Goal: Task Accomplishment & Management: Use online tool/utility

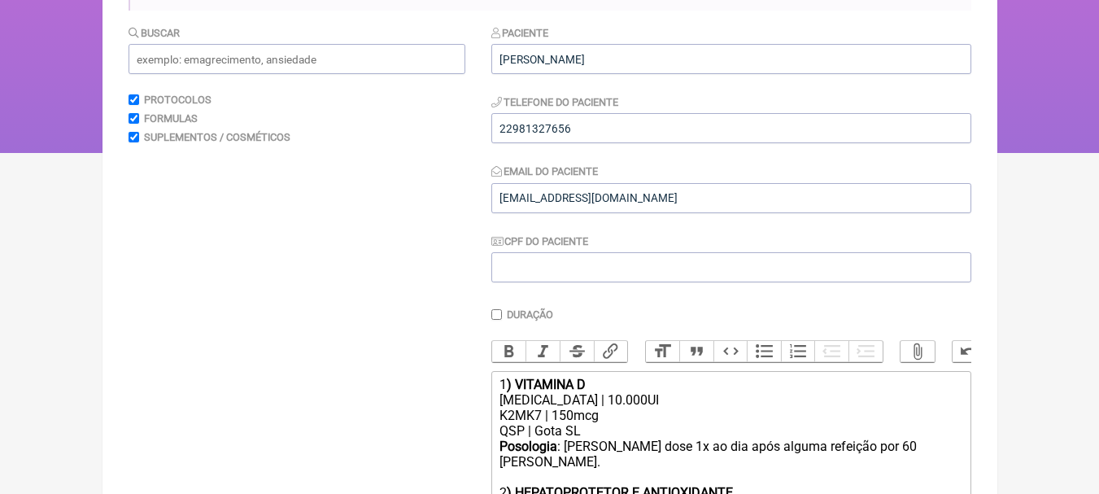
scroll to position [325, 0]
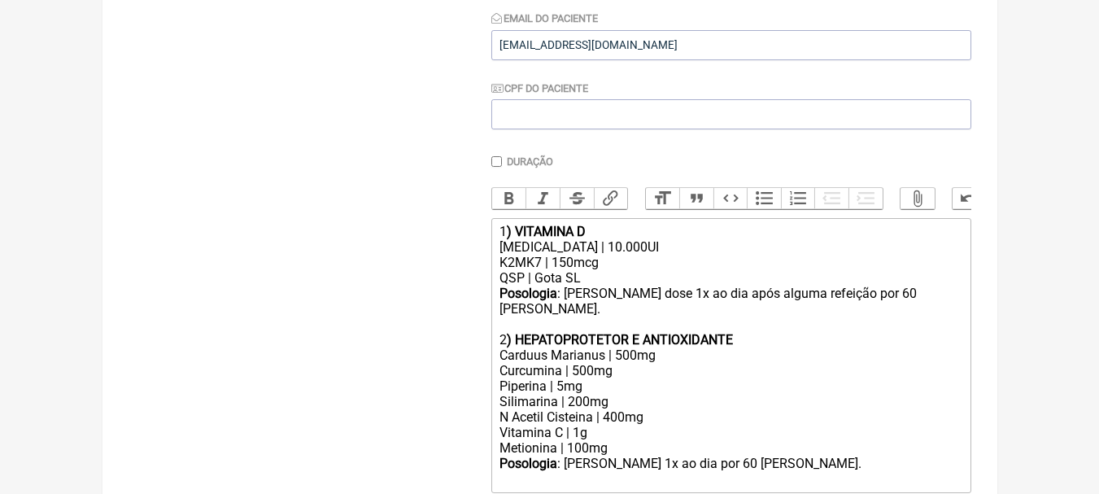
click at [677, 239] on div "1 ) VITAMINA D" at bounding box center [731, 231] width 462 height 15
click at [692, 270] on div "K2MK7 | 150mcg" at bounding box center [731, 262] width 462 height 15
click at [636, 238] on div "1 ) VITAMINA D" at bounding box center [731, 231] width 462 height 15
click at [649, 255] on div "[MEDICAL_DATA] | 10.000UI" at bounding box center [731, 246] width 462 height 15
click at [601, 268] on div "K2MK7 | 150mcg" at bounding box center [731, 262] width 462 height 15
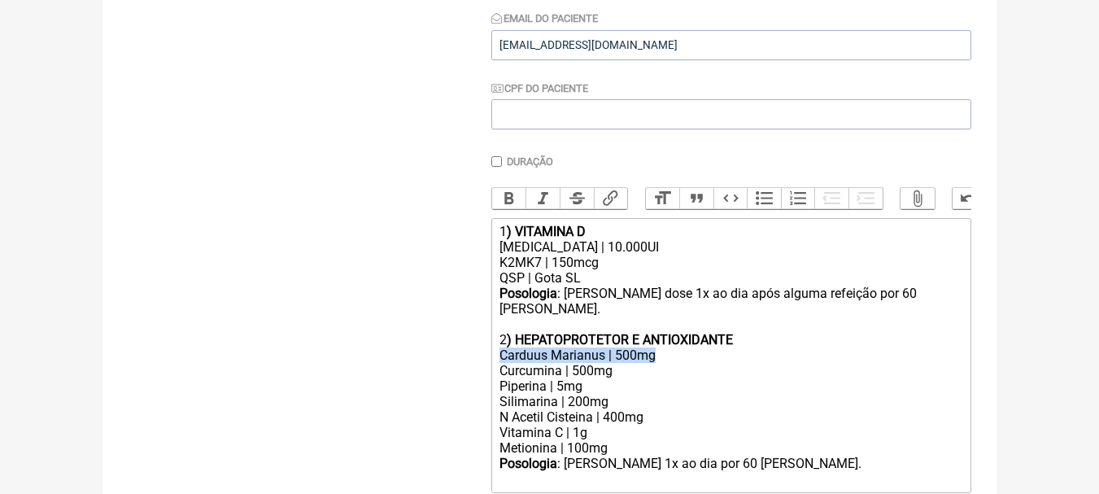
drag, startPoint x: 663, startPoint y: 354, endPoint x: 460, endPoint y: 352, distance: 203.4
click at [460, 352] on form "Buscar Protocolos Formulas Suplementos / Cosméticos Paciente Amanda Daher Telef…" at bounding box center [550, 226] width 843 height 710
type trix-editor "<div>1<strong>) VITAMINA D</strong></div><div>Colecalciferol | 10.000UI</div><d…"
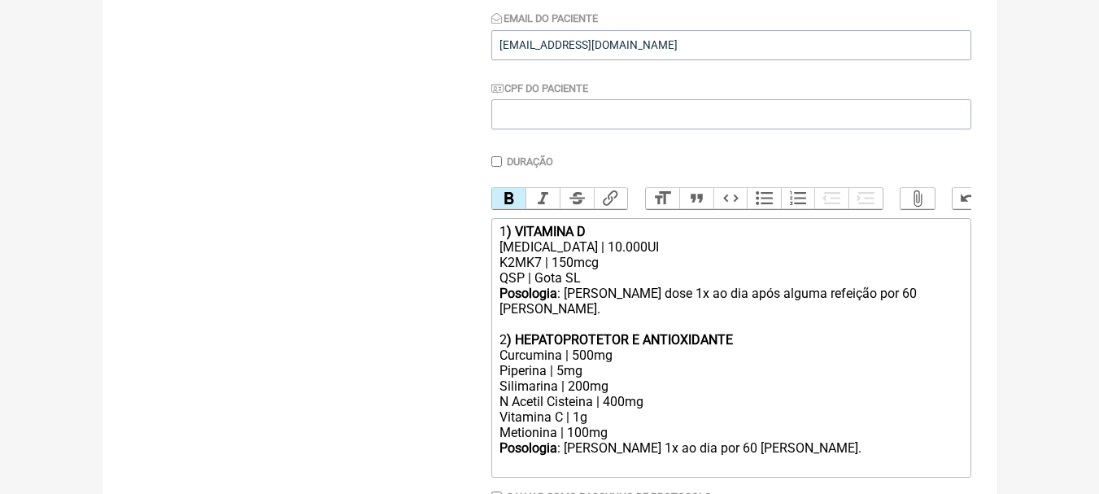
click at [662, 356] on div "Curcumina | 500mg" at bounding box center [731, 354] width 462 height 15
click at [636, 387] on div "Piperina | 5mg Silimarina | 200mg N Acetil Cisteina | 400mg Vitamina C | 1g Met…" at bounding box center [731, 401] width 462 height 77
click at [636, 374] on div "Piperina | 5mg Silimarina | 200mg N Acetil Cisteina | 400mg Vitamina C | 1g Met…" at bounding box center [731, 401] width 462 height 77
click at [636, 387] on div "Piperina | 5mg Silimarina | 200mg N Acetil Cisteina | 400mg Vitamina C | 1g Met…" at bounding box center [731, 401] width 462 height 77
click at [681, 395] on div "Piperina | 5mg Silimarina | 200mg N Acetil Cisteina | 400mg Vitamina C | 1g Met…" at bounding box center [731, 401] width 462 height 77
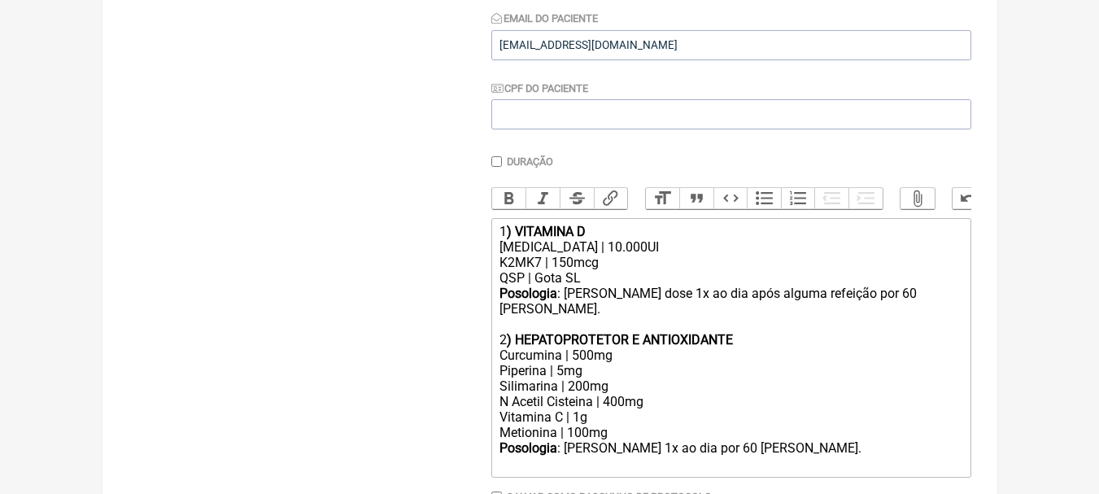
click at [628, 414] on div "Piperina | 5mg Silimarina | 200mg N Acetil Cisteina | 400mg Vitamina C | 1g Met…" at bounding box center [731, 401] width 462 height 77
click at [627, 428] on div "Piperina | 5mg Silimarina | 200mg N Acetil Cisteina | 400mg Vitamina C | 1g Met…" at bounding box center [731, 401] width 462 height 77
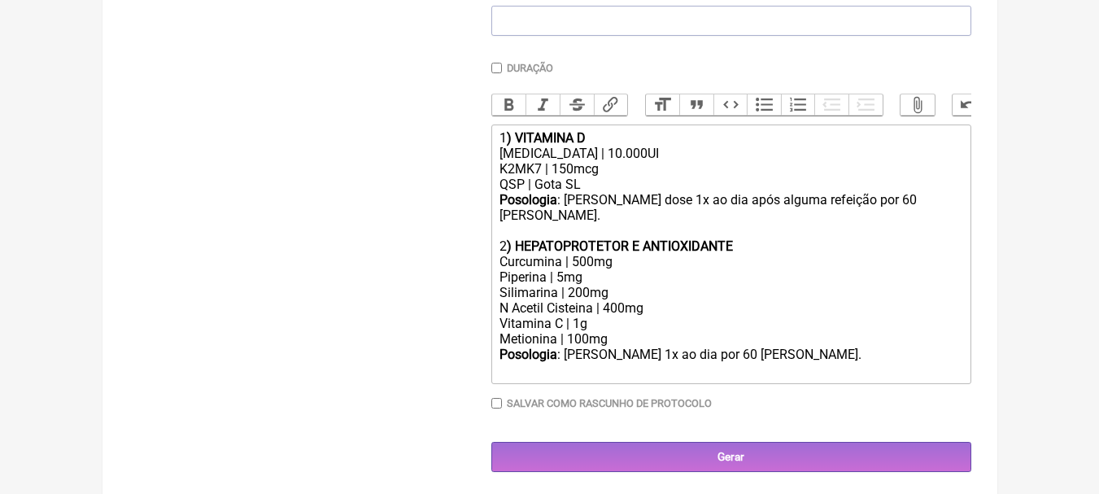
scroll to position [420, 0]
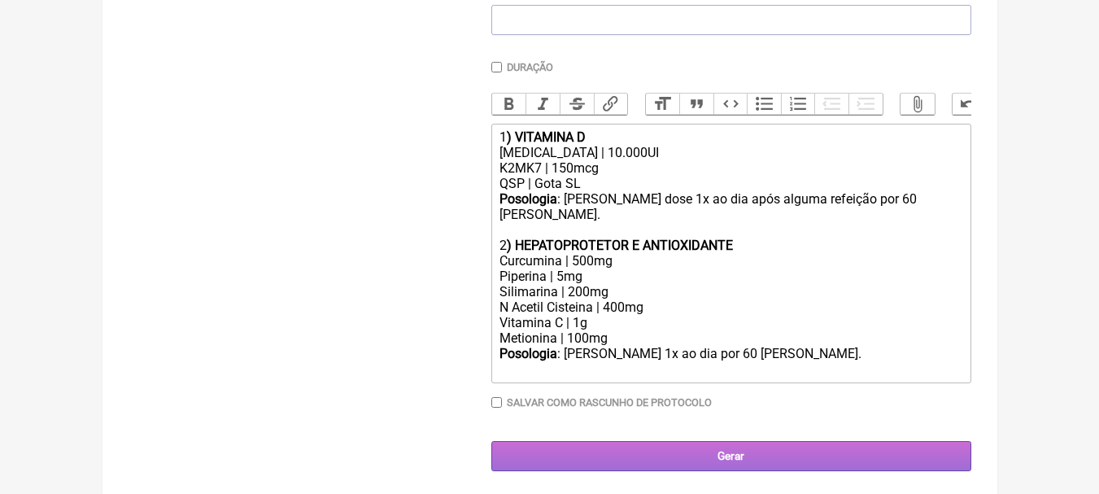
click at [727, 452] on input "Gerar" at bounding box center [731, 456] width 480 height 30
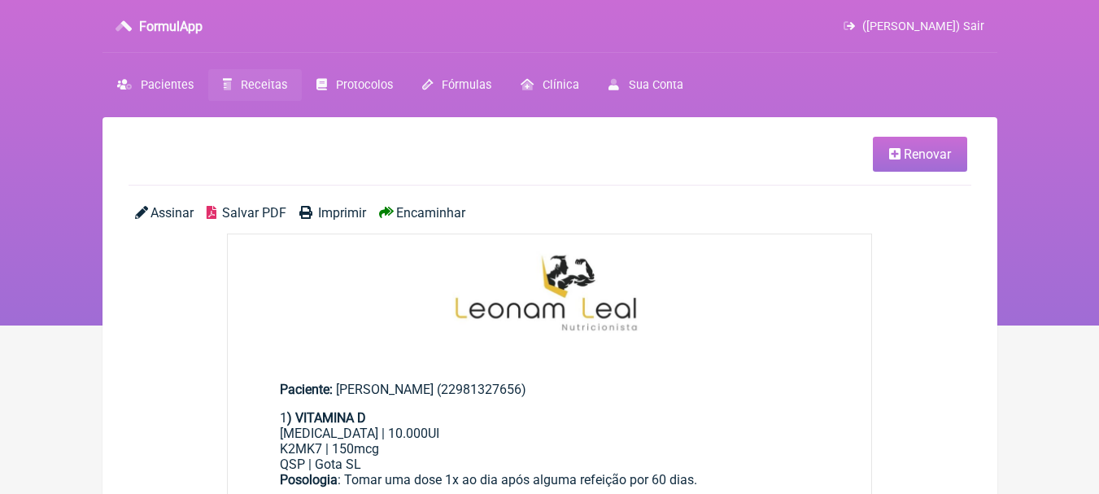
click at [250, 211] on span "Salvar PDF" at bounding box center [254, 212] width 64 height 15
click at [918, 144] on link "Renovar" at bounding box center [920, 154] width 94 height 35
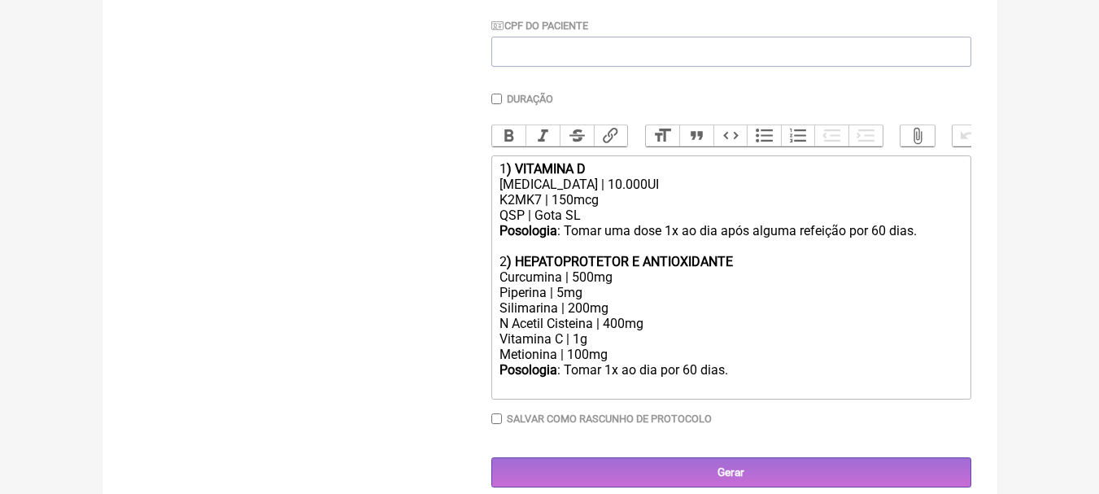
scroll to position [420, 0]
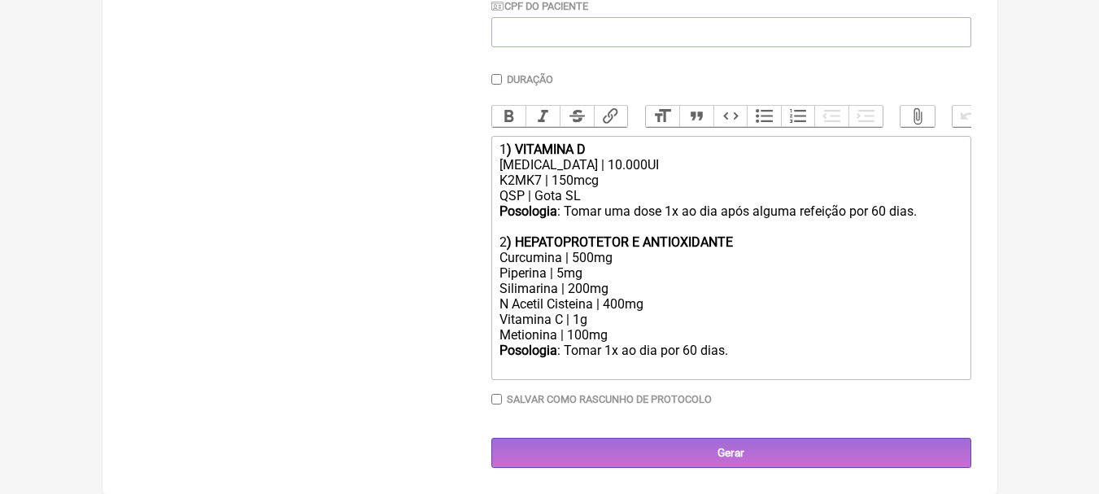
click at [636, 243] on strong ") HEPATOPROTETOR E ANTIOXIDANTE" at bounding box center [620, 241] width 226 height 15
click at [658, 315] on div "Piperina | 5mg Silimarina | 200mg N Acetil Cisteina | 400mg Vitamina C | 1g Met…" at bounding box center [731, 303] width 462 height 77
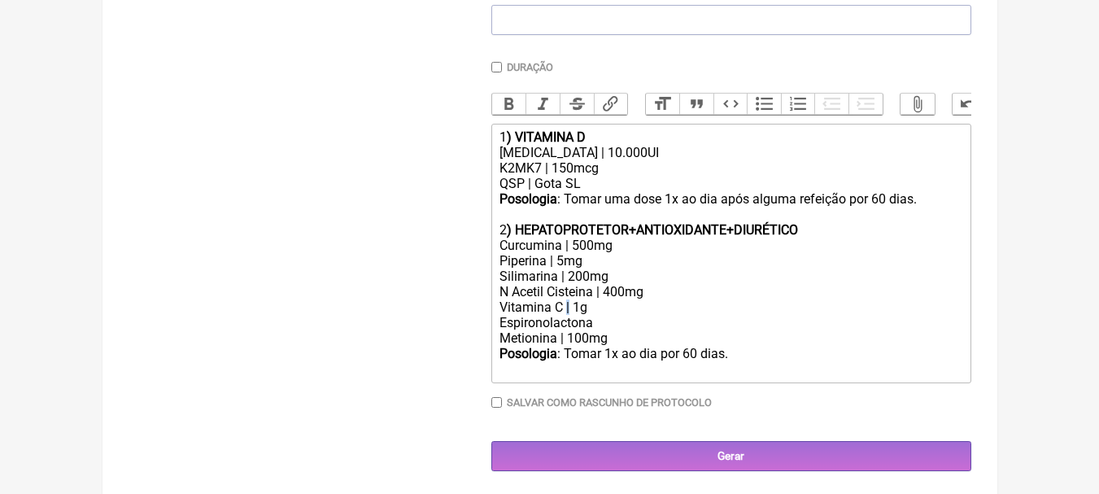
copy div "|"
paste trix-editor "|"
type trix-editor "<div>1<strong>) VITAMINA D</strong></div><div>Colecalciferol | 10.000UI</div><d…"
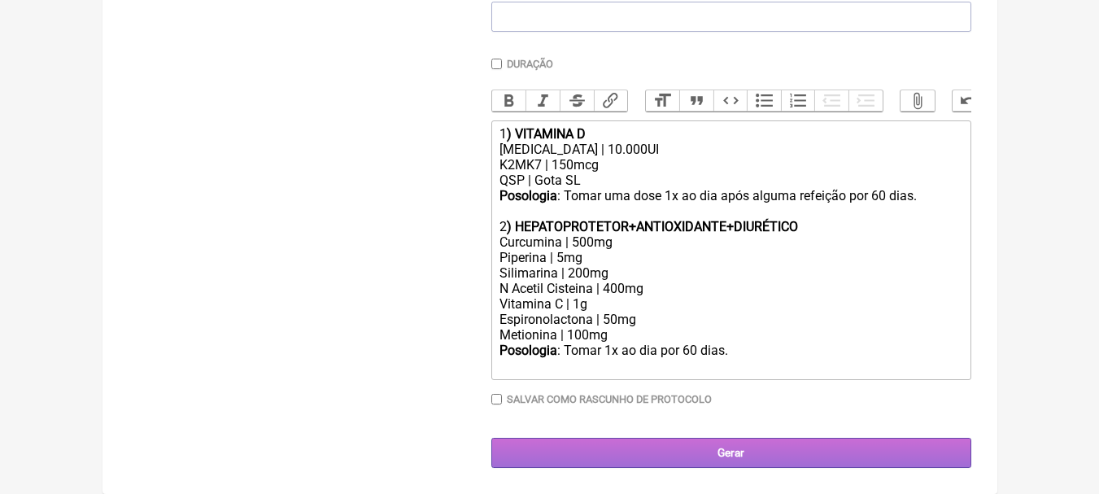
click at [813, 448] on input "Gerar" at bounding box center [731, 453] width 480 height 30
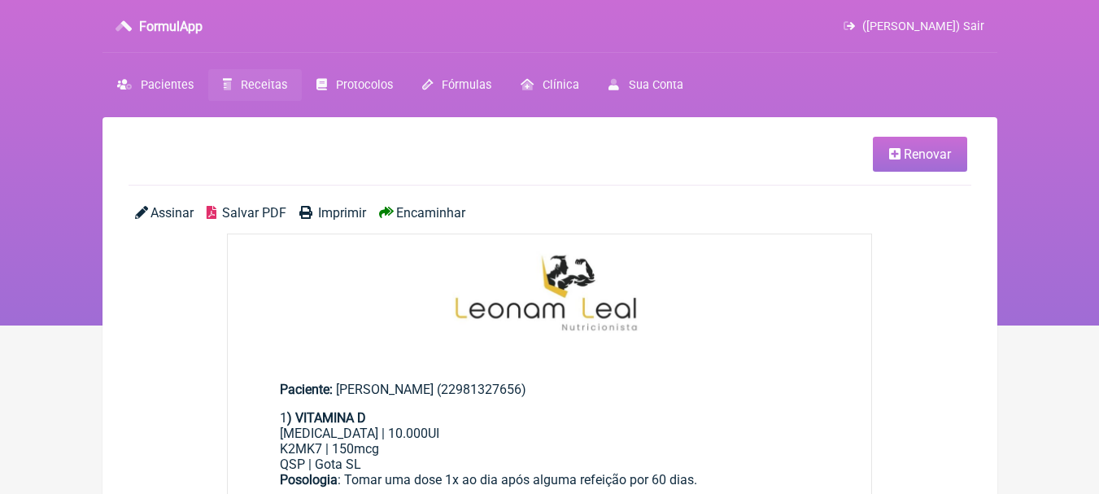
click at [253, 223] on div "Assinar Salvar PDF Imprimir Encaminhar" at bounding box center [550, 219] width 843 height 28
click at [257, 208] on span "Salvar PDF" at bounding box center [254, 212] width 64 height 15
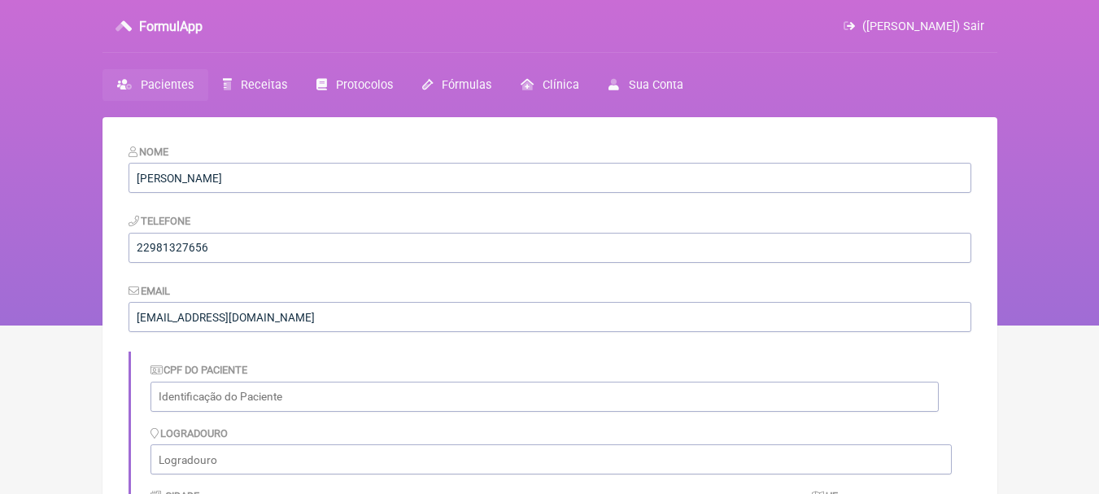
click at [178, 87] on span "Pacientes" at bounding box center [167, 85] width 53 height 14
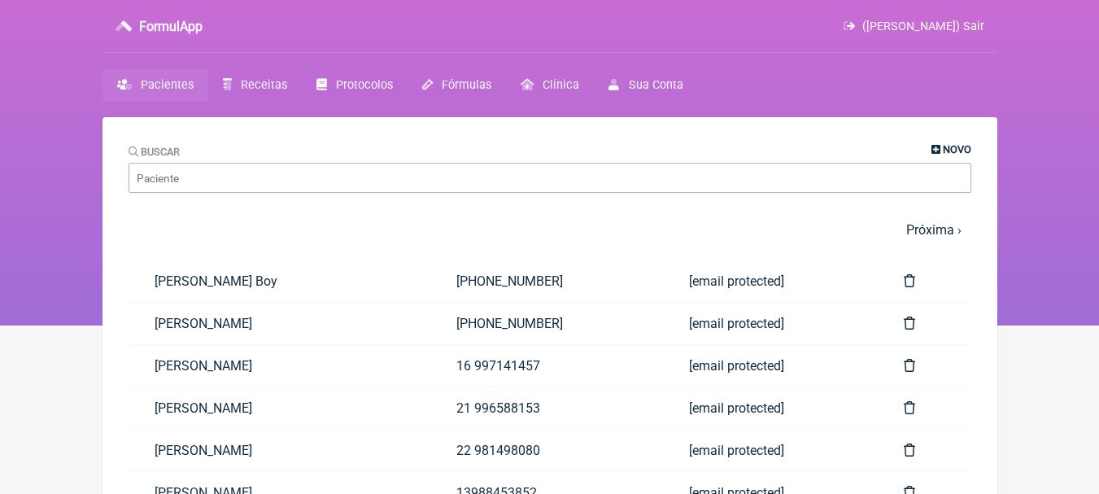
click at [934, 151] on icon at bounding box center [936, 150] width 9 height 11
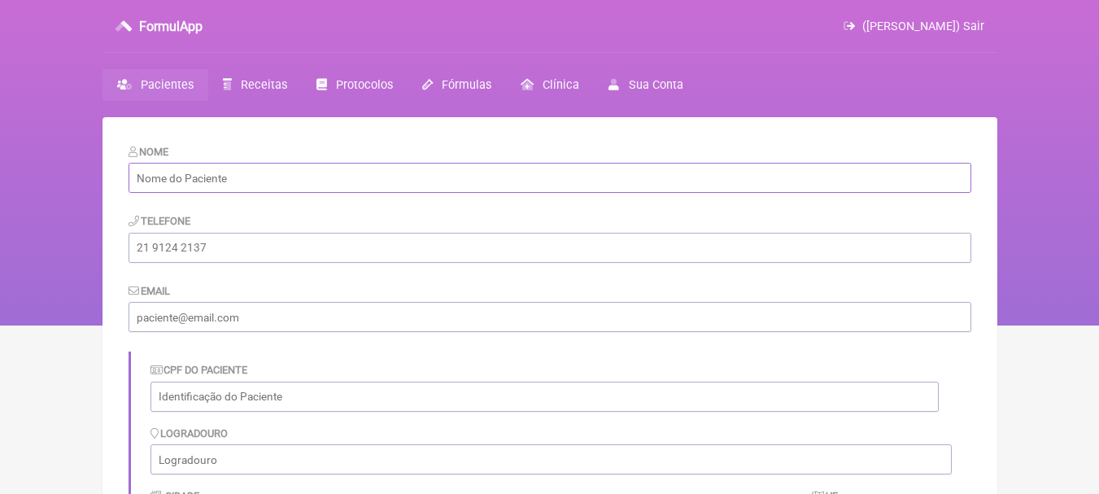
click at [349, 182] on input "text" at bounding box center [550, 178] width 843 height 30
paste input "Cleber Bange Da Fonseca Junior"
type input "Cleber Bange Da Fonseca Junior"
click at [359, 242] on input "tel" at bounding box center [550, 248] width 843 height 30
paste input "(22) 99236-1228"
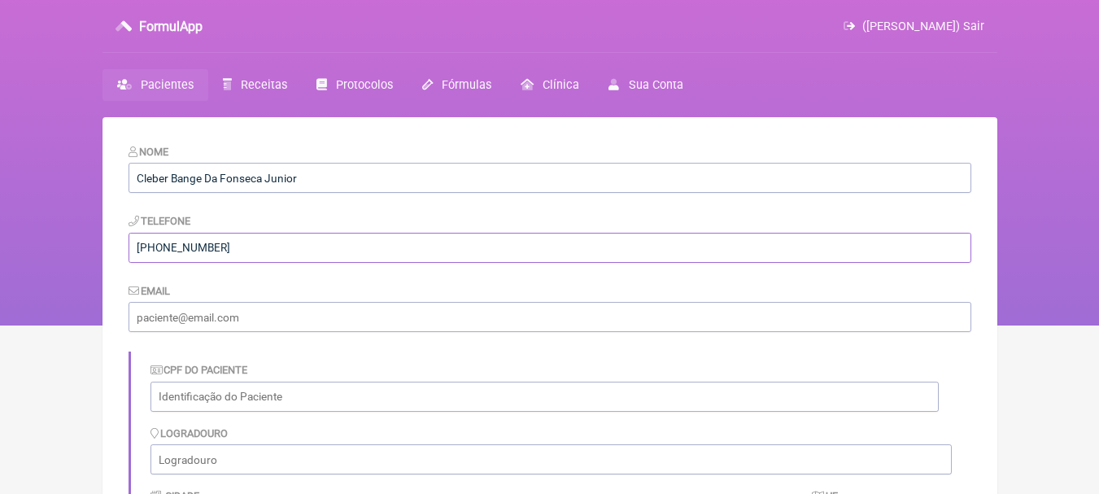
type input "(22) 99236-1228"
click at [328, 317] on input "email" at bounding box center [550, 317] width 843 height 30
paste input "[EMAIL_ADDRESS][DOMAIN_NAME]"
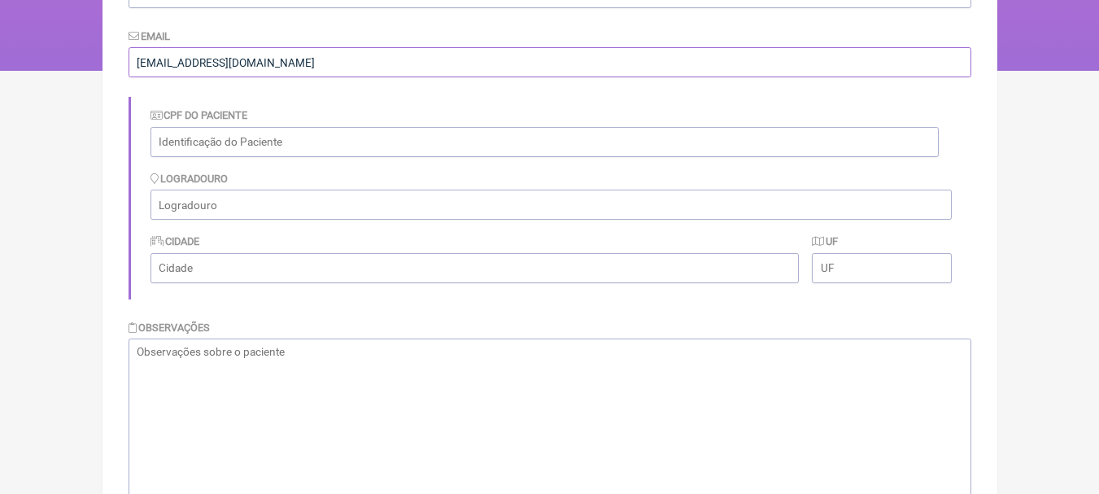
scroll to position [364, 0]
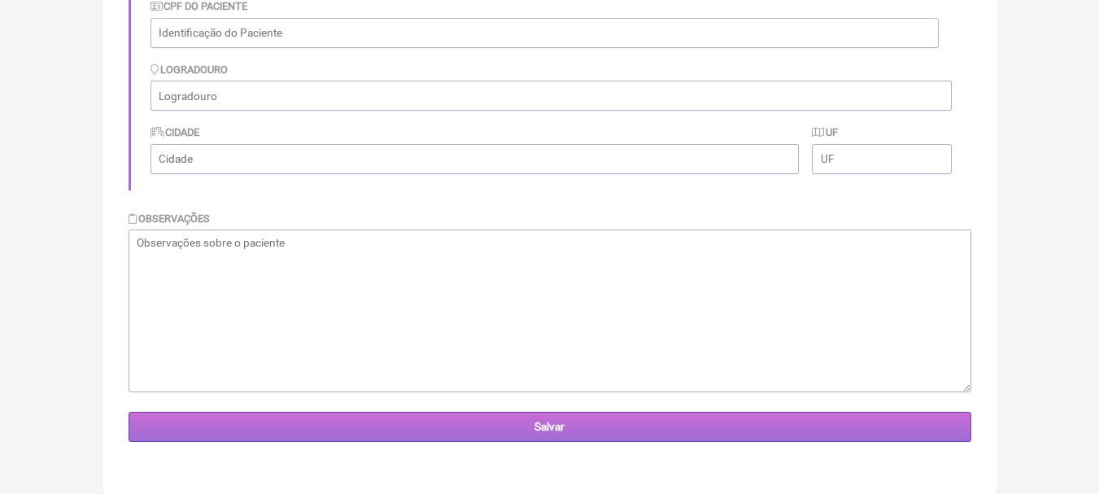
type input "[EMAIL_ADDRESS][DOMAIN_NAME]"
click at [500, 413] on input "Salvar" at bounding box center [550, 427] width 843 height 30
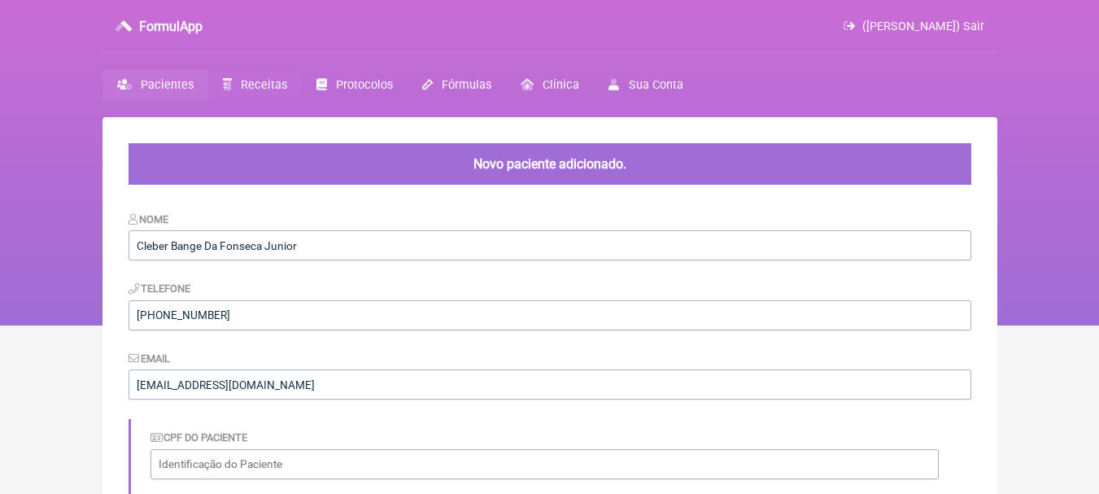
click at [248, 91] on span "Receitas" at bounding box center [264, 85] width 46 height 14
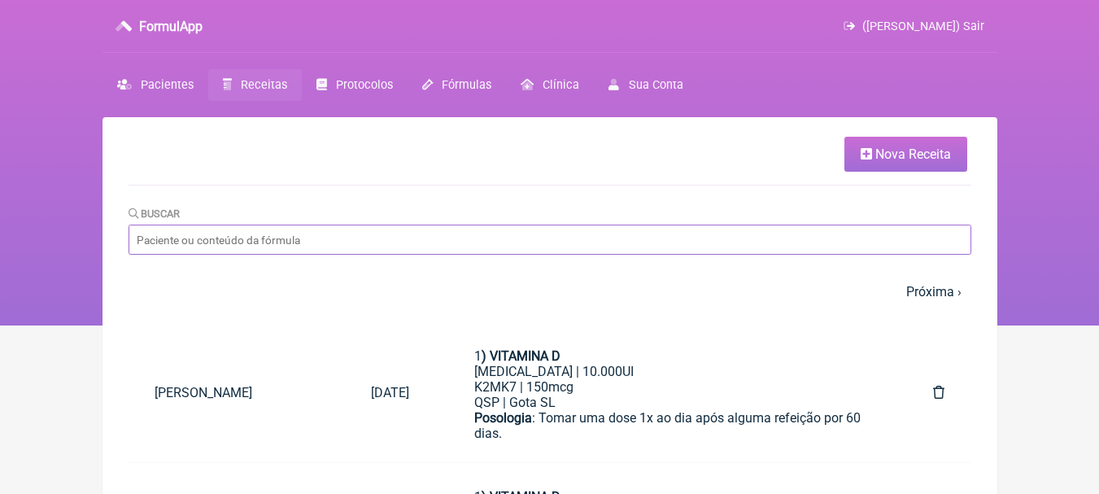
click at [631, 227] on input "Buscar" at bounding box center [550, 240] width 843 height 30
type input "cleber"
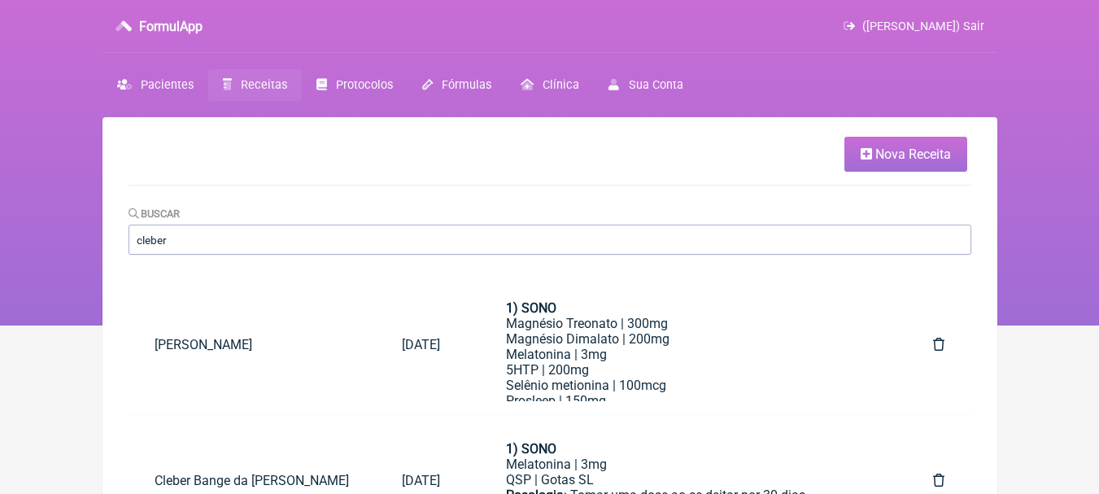
click at [918, 151] on span "Nova Receita" at bounding box center [914, 153] width 76 height 15
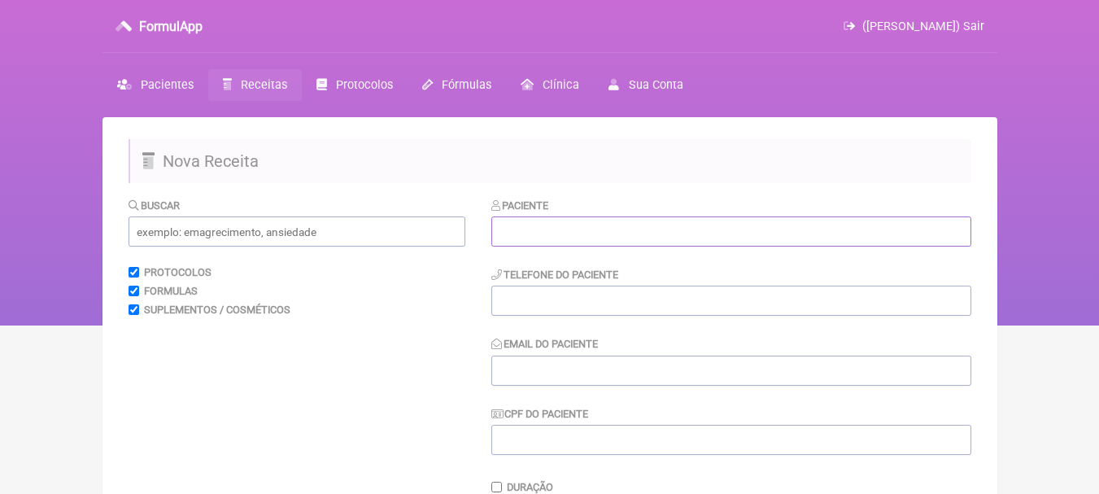
click at [570, 222] on input "text" at bounding box center [731, 231] width 480 height 30
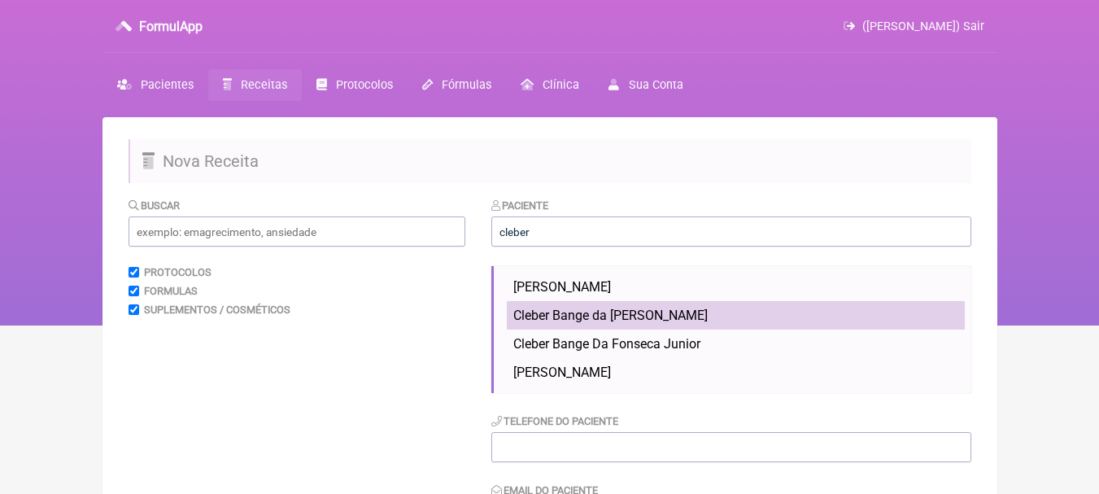
click at [733, 317] on li "Cleber Bange da [PERSON_NAME]" at bounding box center [736, 315] width 458 height 28
type input "Cleber Bange da [PERSON_NAME]"
type input "22 99236-1228"
type input "[EMAIL_ADDRESS][DOMAIN_NAME]"
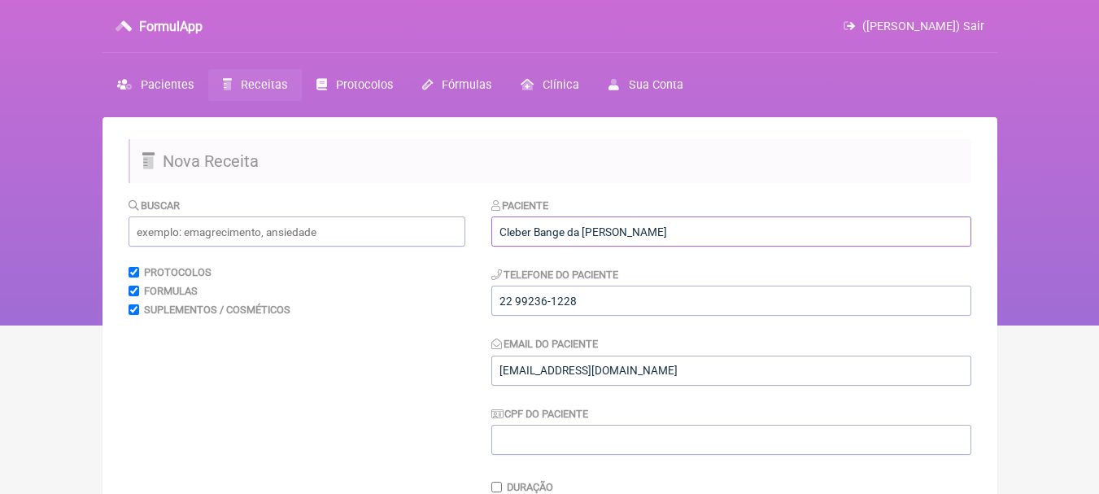
drag, startPoint x: 698, startPoint y: 238, endPoint x: 433, endPoint y: 226, distance: 265.5
click at [1024, 229] on nav "FormulApp ([PERSON_NAME]) Sair [GEOGRAPHIC_DATA] Receitas Protocolos Fórmulas […" at bounding box center [549, 162] width 1099 height 325
click at [314, 239] on input "text" at bounding box center [297, 231] width 337 height 30
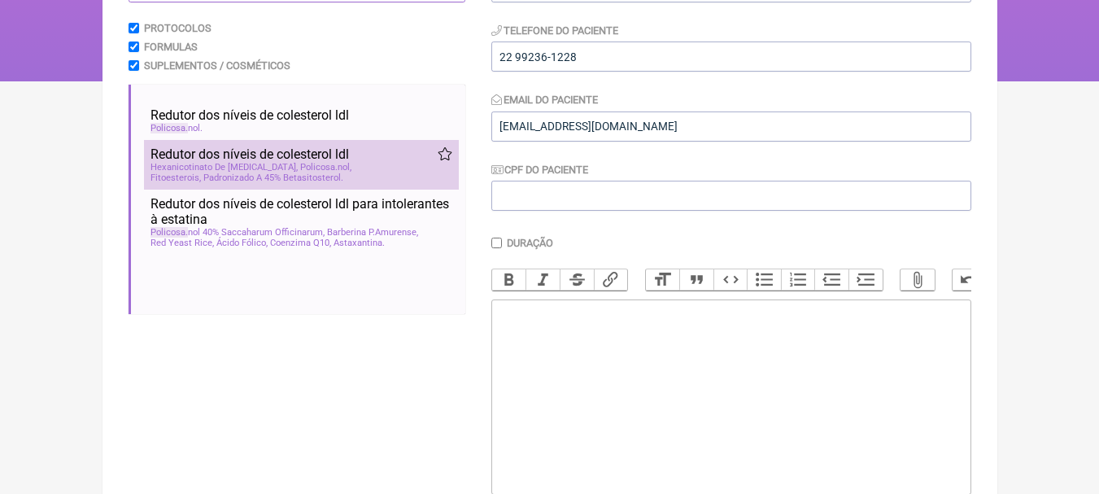
scroll to position [81, 0]
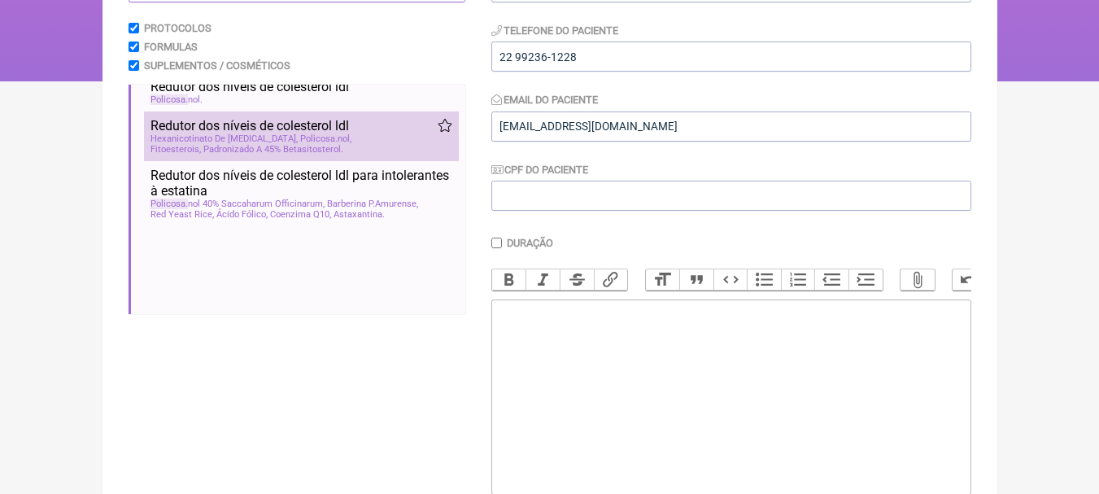
type input "policosa"
click at [382, 127] on div "Redutor dos níveis de colesterol ldl" at bounding box center [302, 125] width 302 height 15
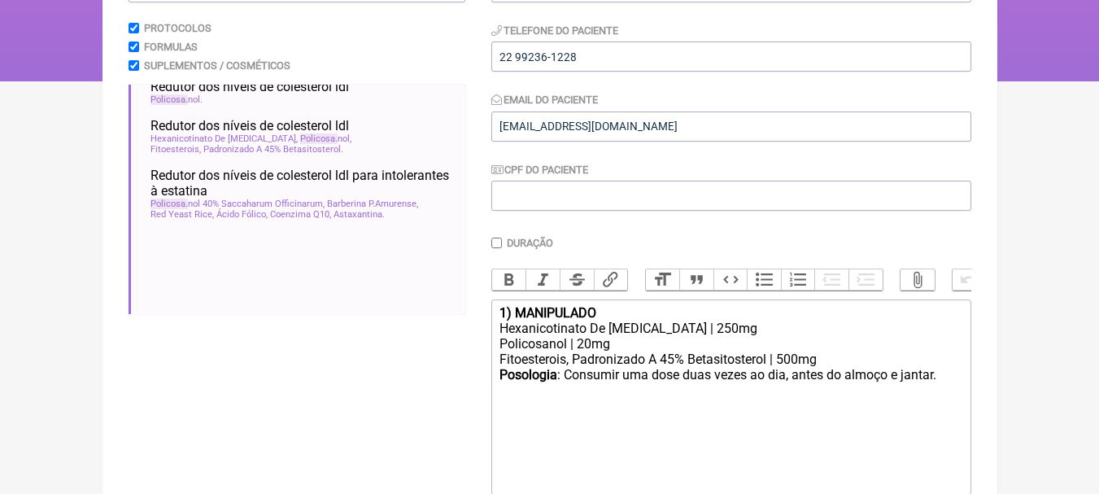
click at [644, 318] on div "1) MANIPULADO" at bounding box center [731, 312] width 462 height 15
drag, startPoint x: 633, startPoint y: 317, endPoint x: 516, endPoint y: 319, distance: 117.2
click at [516, 319] on div "1) MANIPULADO" at bounding box center [731, 312] width 462 height 15
drag, startPoint x: 730, startPoint y: 347, endPoint x: 428, endPoint y: 347, distance: 301.9
click at [429, 347] on form "Buscar policosa Protocolos Formulas Suplementos / Cosméticos Fitoterápico hipog…" at bounding box center [550, 268] width 843 height 631
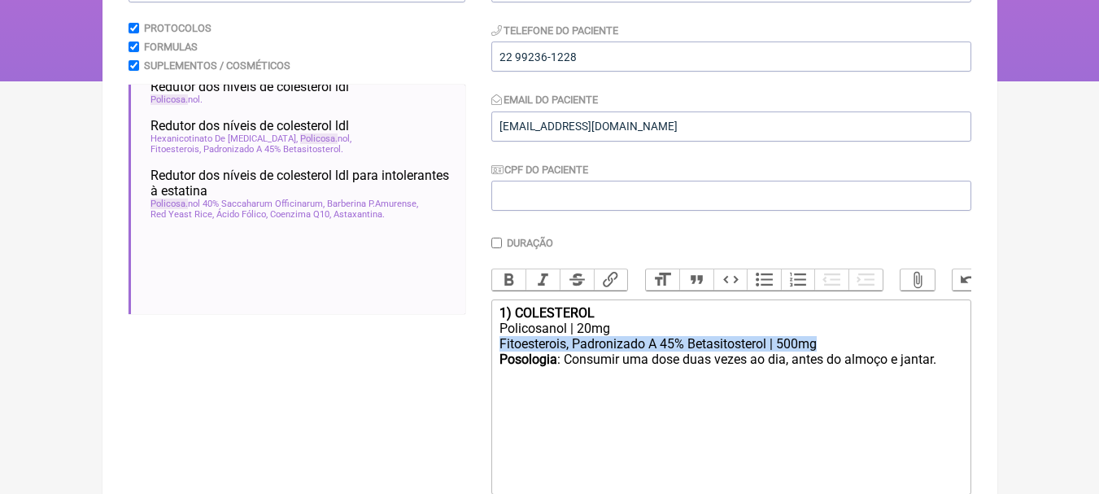
drag, startPoint x: 823, startPoint y: 358, endPoint x: 404, endPoint y: 354, distance: 419.1
click at [404, 354] on form "Buscar policosa Protocolos Formulas Suplementos / Cosméticos Fitoterápico hipog…" at bounding box center [550, 268] width 843 height 631
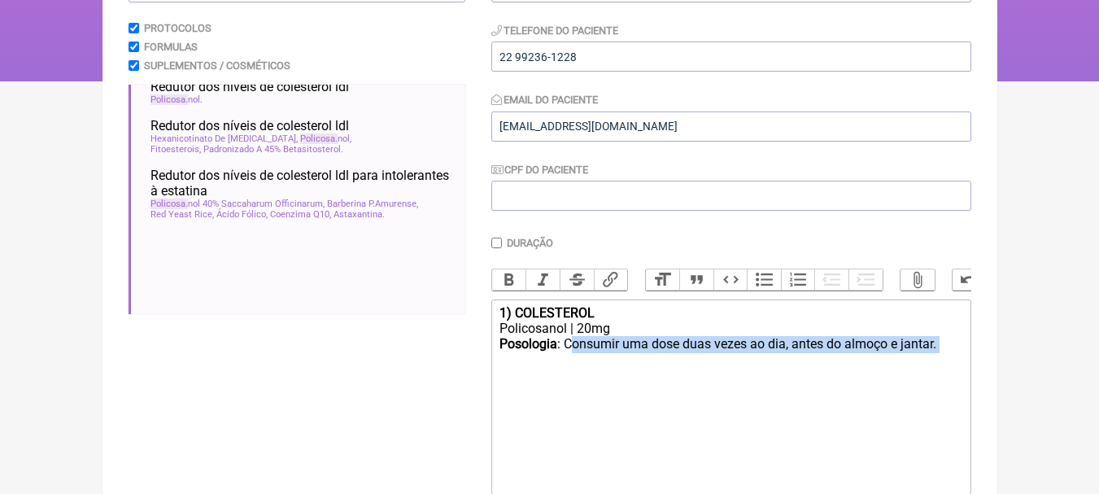
drag, startPoint x: 569, startPoint y: 356, endPoint x: 951, endPoint y: 352, distance: 382.5
click at [951, 352] on div "Posologia : Consumir uma dose duas vezes ao dia, antes do almoço e jantar. ㅤ" at bounding box center [731, 352] width 462 height 33
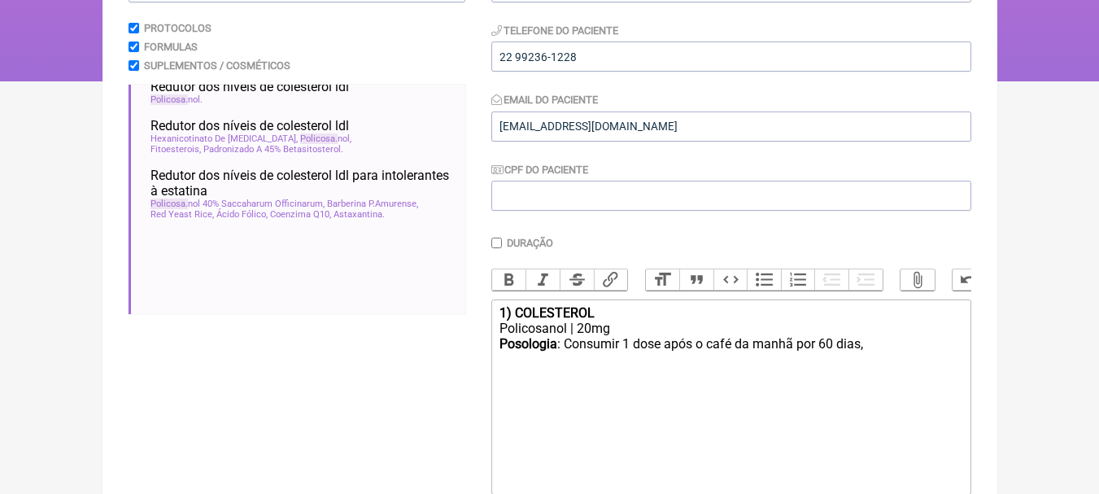
click at [607, 336] on div "Policosanol | 20mg" at bounding box center [731, 328] width 462 height 15
click at [612, 336] on div "Policosanol | 20mg" at bounding box center [731, 328] width 462 height 15
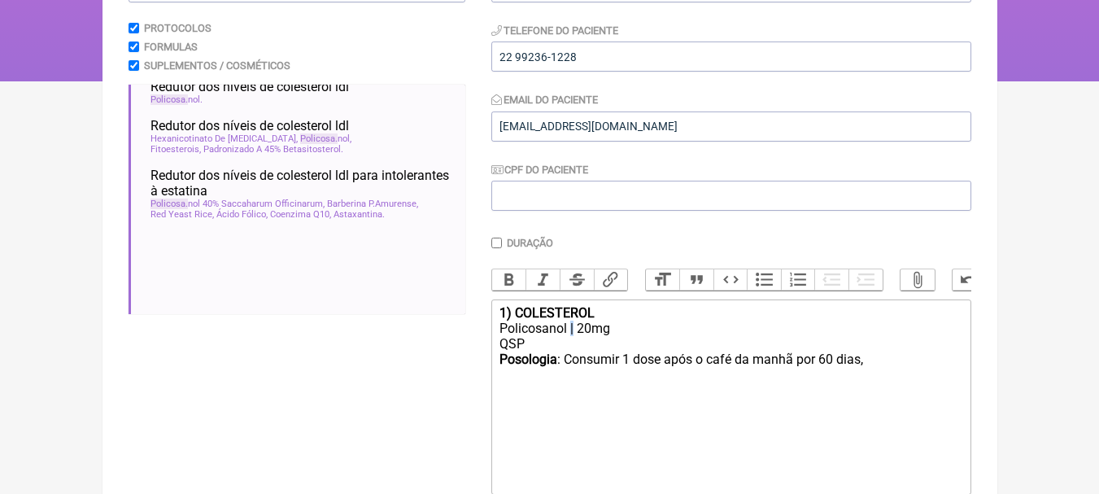
copy div "|"
paste trix-editor "|"
click at [877, 366] on div "Posologia : Consumir 1 dose após o café da manhã por 60 dias," at bounding box center [731, 367] width 462 height 31
type trix-editor "<div><strong>1) COLESTEROL</strong></div><div>[MEDICAL_DATA] | 20mg<br>QSP | cá…"
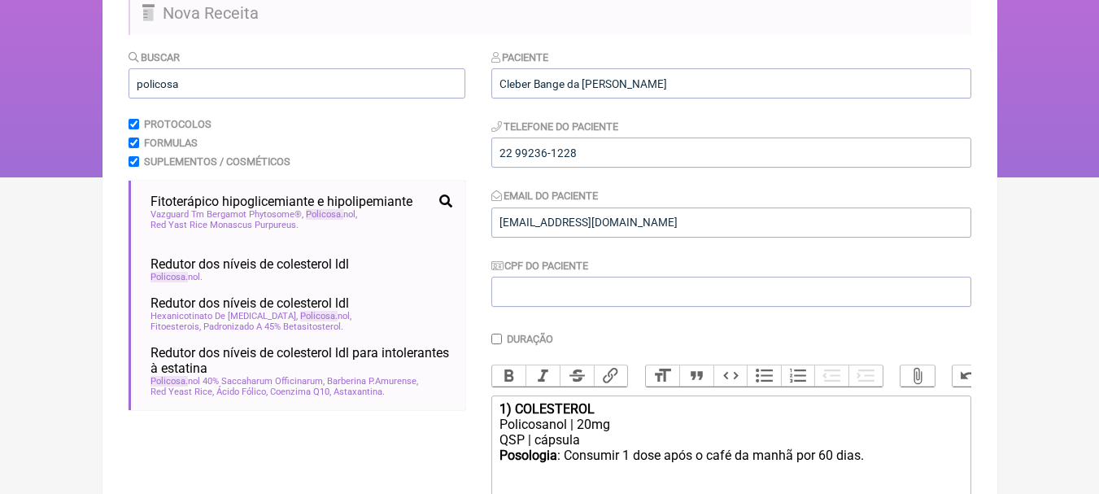
scroll to position [0, 0]
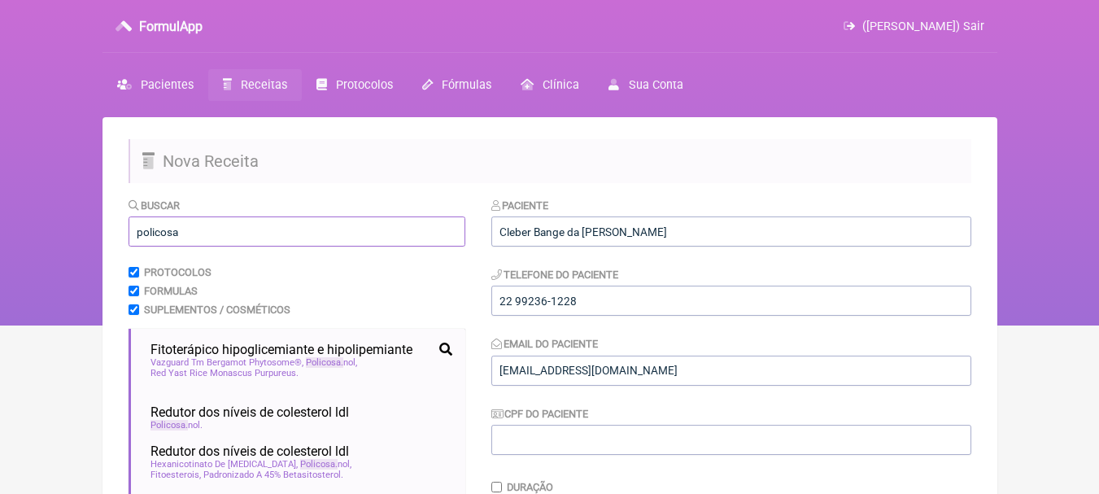
drag, startPoint x: 240, startPoint y: 231, endPoint x: 126, endPoint y: 225, distance: 114.1
click at [126, 225] on main "Nova Receita Buscar policosa Protocolos Formulas Suplementos / Cosméticos Fitot…" at bounding box center [550, 485] width 895 height 736
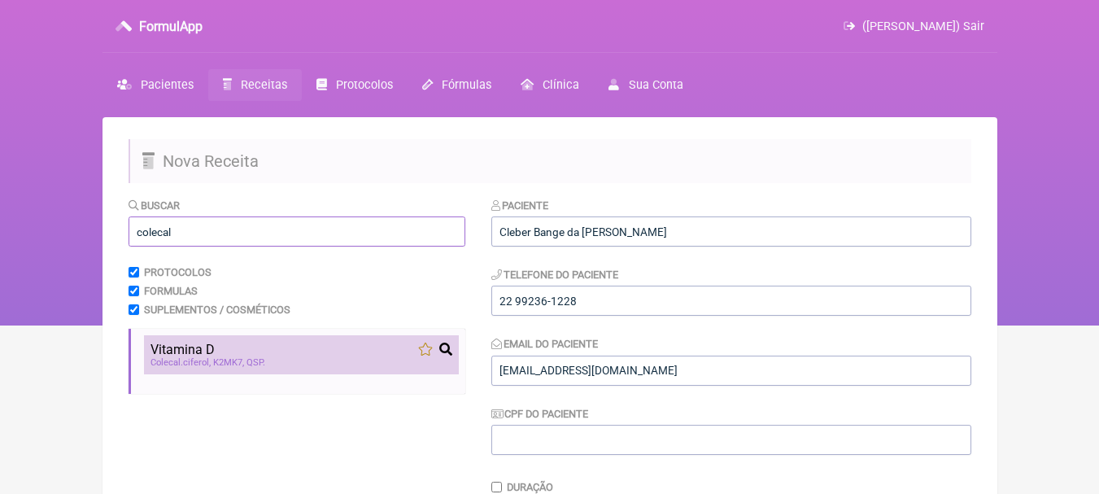
type input "colecal"
click at [336, 350] on div "Vitamina D" at bounding box center [302, 349] width 302 height 15
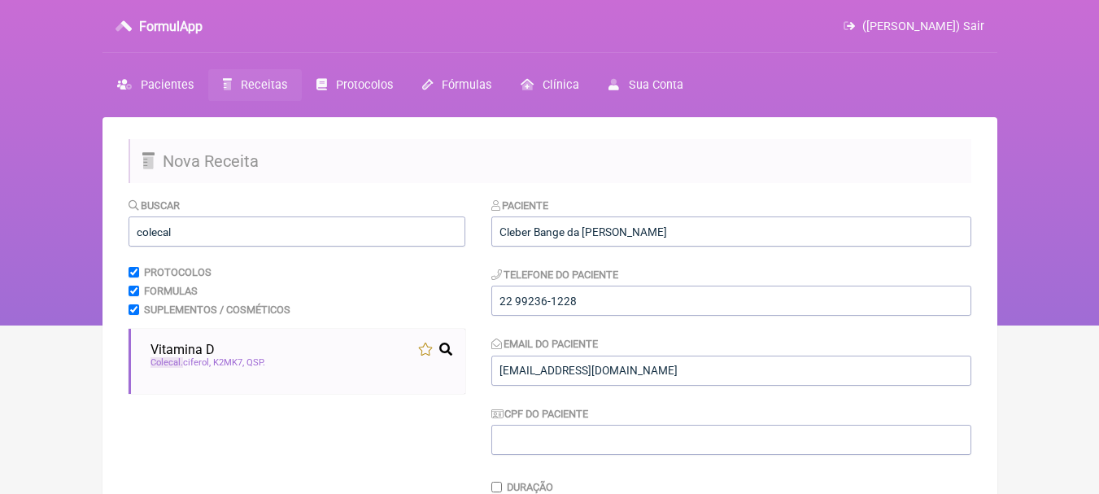
scroll to position [325, 0]
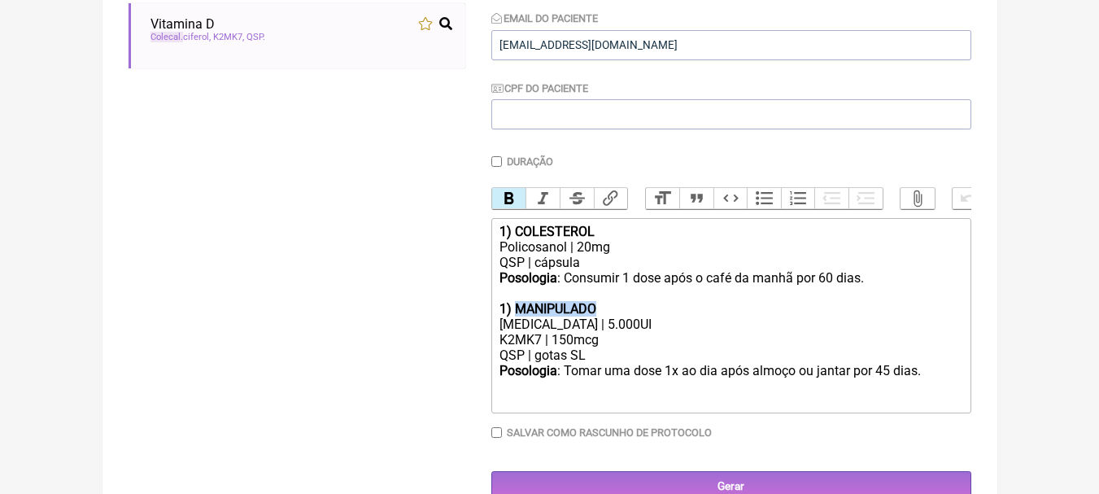
drag, startPoint x: 604, startPoint y: 317, endPoint x: 518, endPoint y: 323, distance: 86.4
click at [518, 317] on div "1) MANIPULADO" at bounding box center [731, 308] width 462 height 15
click at [592, 332] on div "[MEDICAL_DATA] | 5.000UI" at bounding box center [731, 324] width 462 height 15
click at [597, 332] on div "[MEDICAL_DATA] | 5.000UI" at bounding box center [731, 324] width 462 height 15
click at [634, 347] on div "K2MK7 | 150mcg" at bounding box center [731, 339] width 462 height 15
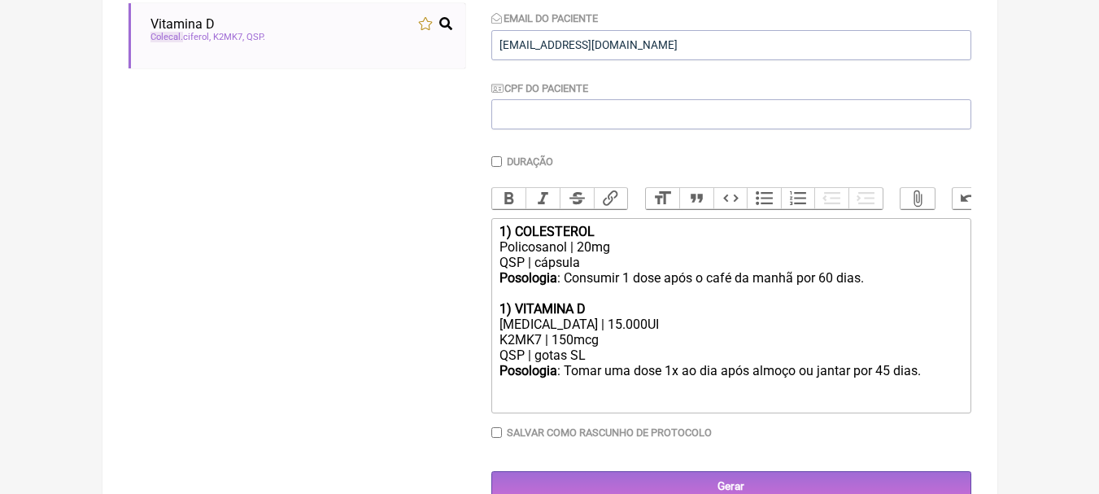
click at [616, 363] on div "QSP | gotas SL" at bounding box center [731, 354] width 462 height 15
click at [889, 380] on div "Posologia : Tomar uma dose 1x ao dia após almoço ou jantar por 45 dias. ㅤ" at bounding box center [731, 379] width 462 height 33
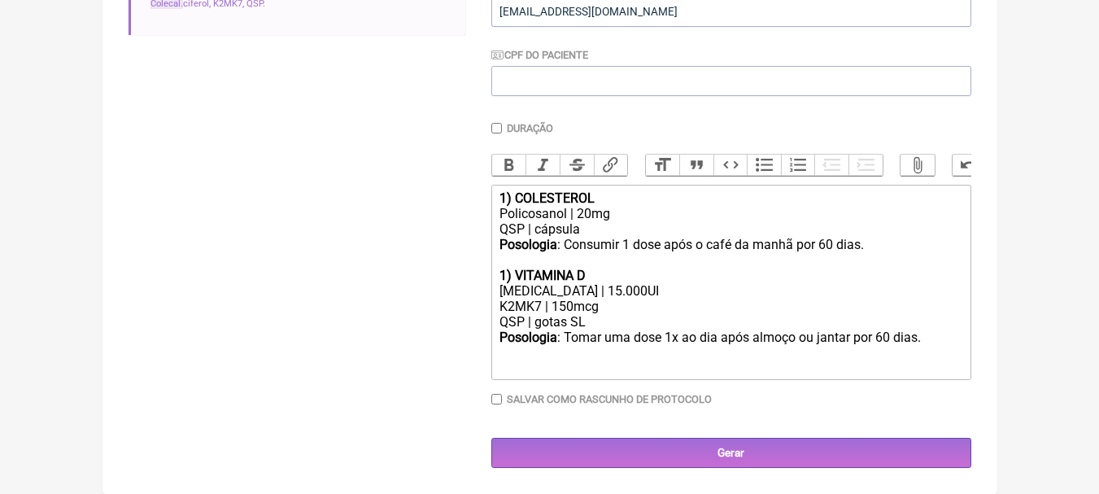
scroll to position [371, 0]
click at [609, 273] on div "1) VITAMINA D" at bounding box center [731, 275] width 462 height 15
click at [677, 292] on div "[MEDICAL_DATA] | 15.000UI" at bounding box center [731, 290] width 462 height 15
click at [507, 281] on strong "1) VITAMINA D" at bounding box center [543, 275] width 86 height 15
type trix-editor "<div><strong>1) COLESTEROL</strong></div><div>[MEDICAL_DATA] | 20mg<br>QSP | cá…"
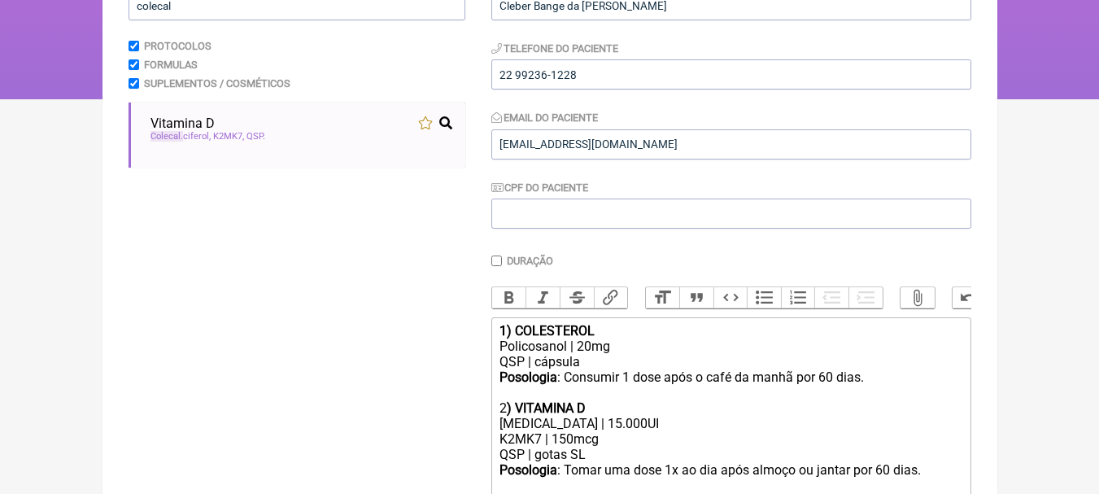
scroll to position [46, 0]
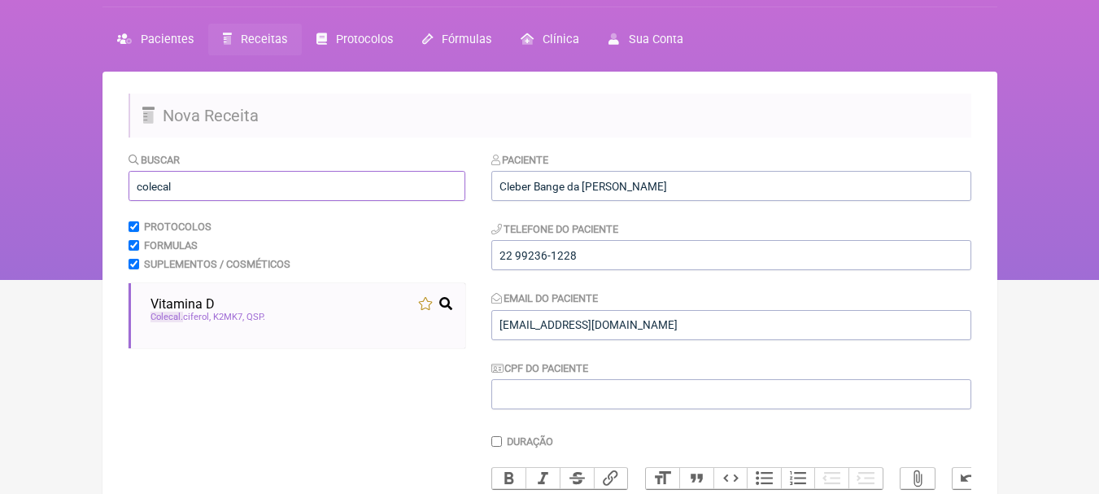
drag, startPoint x: 243, startPoint y: 195, endPoint x: 0, endPoint y: 188, distance: 243.4
click at [0, 188] on div "FormulApp ([PERSON_NAME]) Sair [GEOGRAPHIC_DATA] Receitas Protocolos Fórmulas […" at bounding box center [549, 116] width 1099 height 325
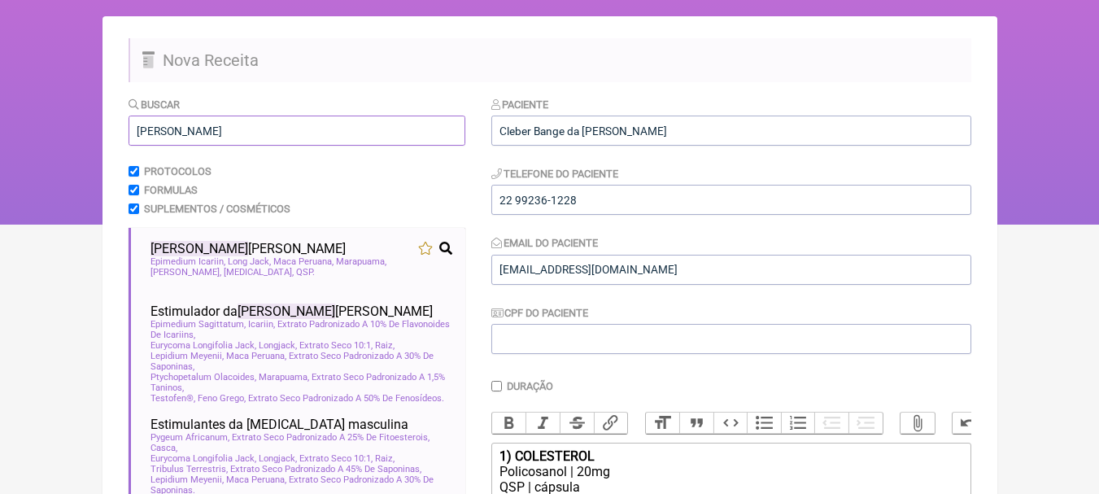
scroll to position [127, 0]
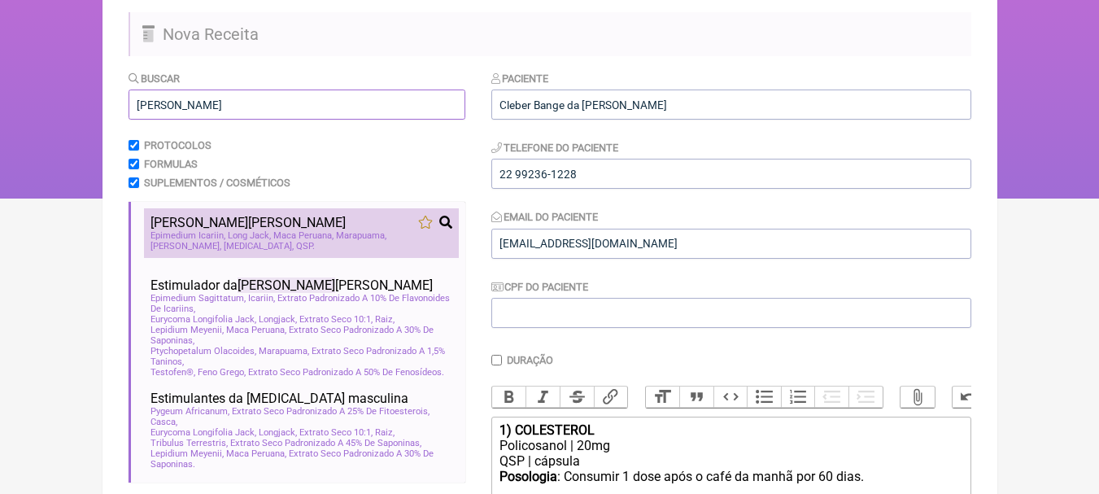
type input "[PERSON_NAME]"
click at [352, 211] on li "Libido Mascu lina Epimedium Icariin Long Jack Maca Peruana Marapuama Feno [PERS…" at bounding box center [301, 233] width 315 height 50
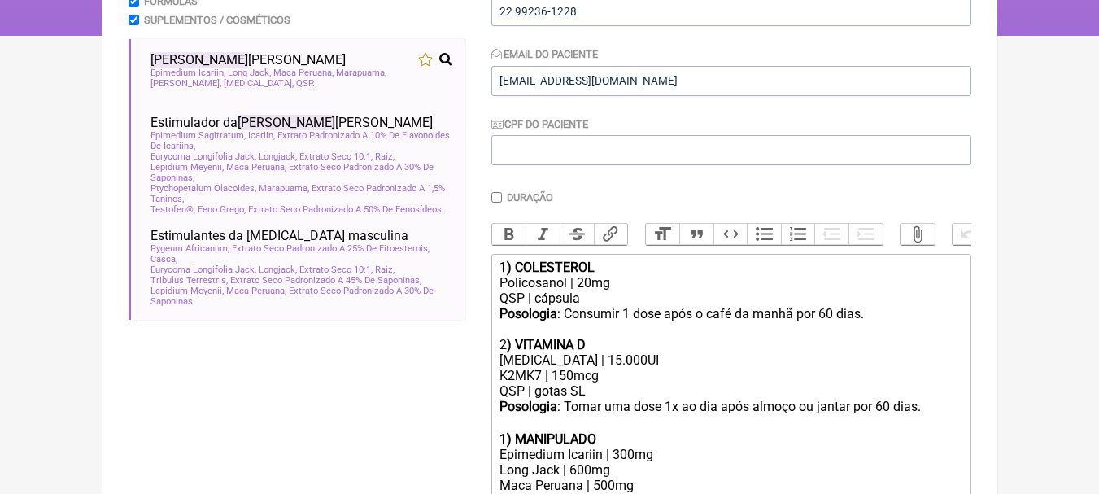
scroll to position [452, 0]
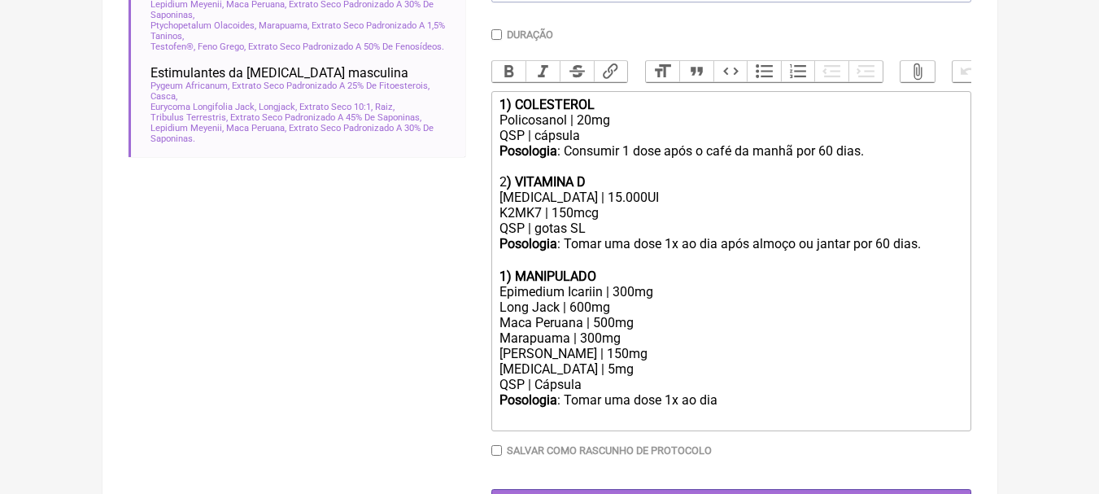
click at [509, 284] on strong "1) MANIPULADO" at bounding box center [548, 276] width 97 height 15
drag, startPoint x: 617, startPoint y: 290, endPoint x: 513, endPoint y: 294, distance: 103.4
click at [513, 284] on div "3 ) MANIPULADO" at bounding box center [731, 276] width 462 height 15
drag, startPoint x: 666, startPoint y: 307, endPoint x: 404, endPoint y: 308, distance: 262.0
click at [404, 308] on form "Buscar libido mascu Protocolos Formulas Suplementos / Cosméticos Libido Mascu l…" at bounding box center [550, 131] width 843 height 775
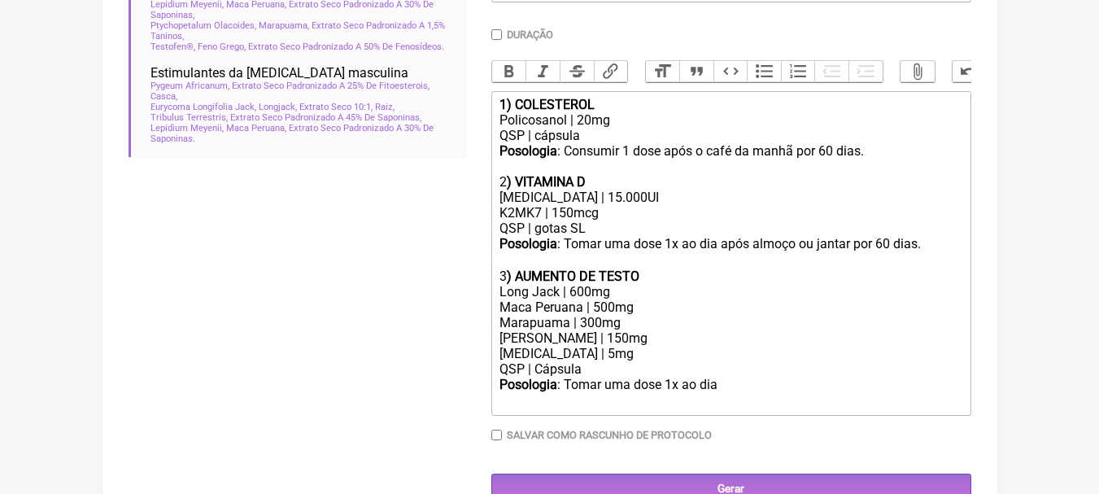
click at [574, 296] on div "Long Jack | 600mg" at bounding box center [731, 291] width 462 height 15
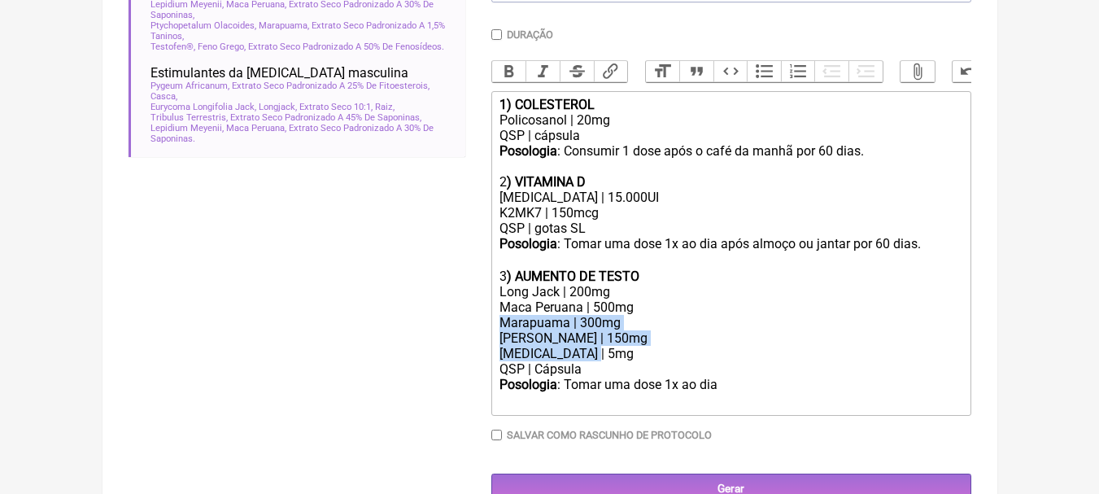
drag, startPoint x: 627, startPoint y: 363, endPoint x: 487, endPoint y: 340, distance: 141.8
click at [487, 340] on form "Buscar libido mascu Protocolos Formulas Suplementos / Cosméticos Libido Mascu l…" at bounding box center [550, 123] width 843 height 759
click at [605, 346] on div "[PERSON_NAME] | 150mg" at bounding box center [731, 337] width 462 height 15
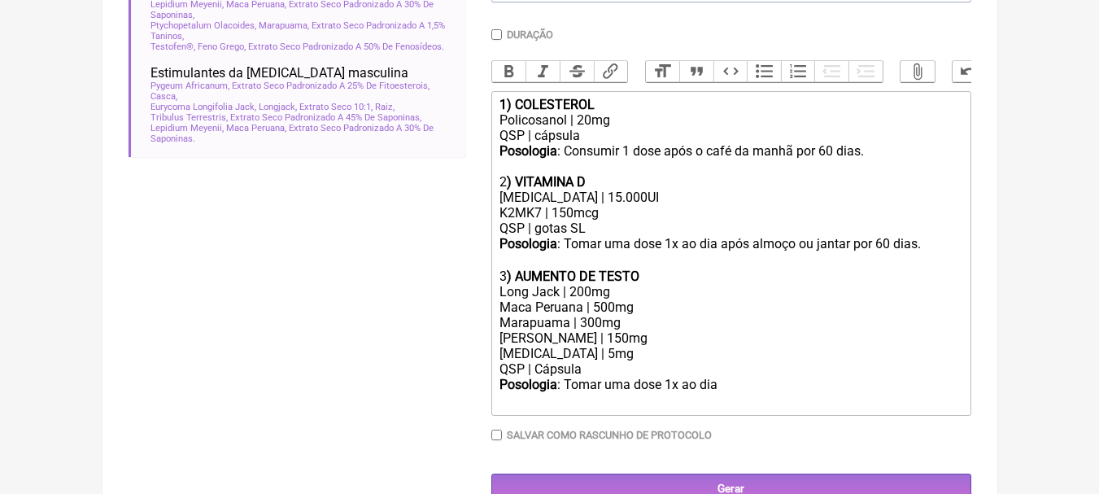
click at [569, 361] on div "[MEDICAL_DATA] | 5mg" at bounding box center [731, 353] width 462 height 15
drag, startPoint x: 636, startPoint y: 349, endPoint x: 485, endPoint y: 341, distance: 151.6
click at [485, 341] on form "Buscar libido mascu Protocolos Formulas Suplementos / Cosméticos Libido Mascu l…" at bounding box center [550, 123] width 843 height 759
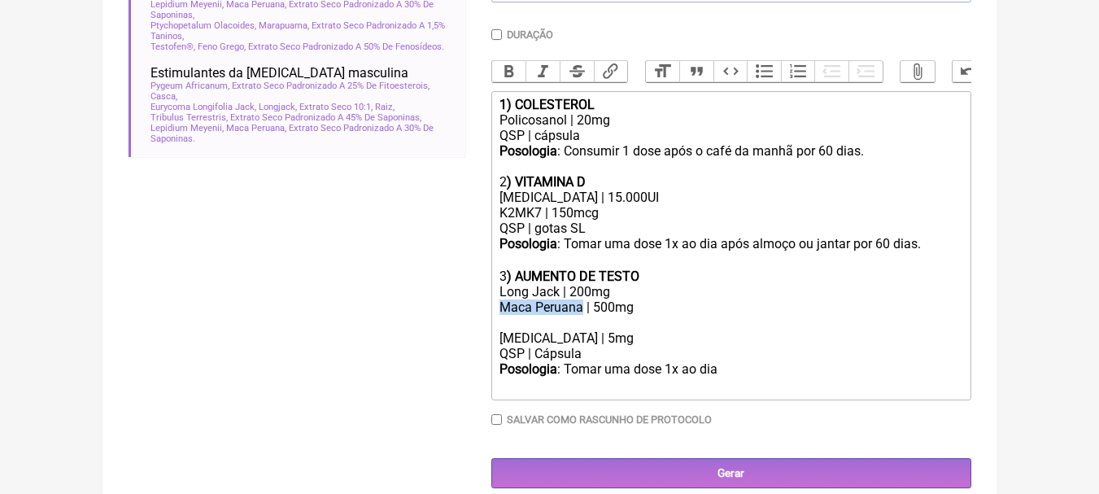
drag, startPoint x: 580, startPoint y: 320, endPoint x: 478, endPoint y: 322, distance: 102.6
click at [478, 322] on form "Buscar libido mascu Protocolos Formulas Suplementos / Cosméticos Libido Mascu l…" at bounding box center [550, 116] width 843 height 744
copy div "Maca Peruana"
click at [567, 330] on div at bounding box center [731, 322] width 462 height 15
paste trix-editor "Maca Peruana"
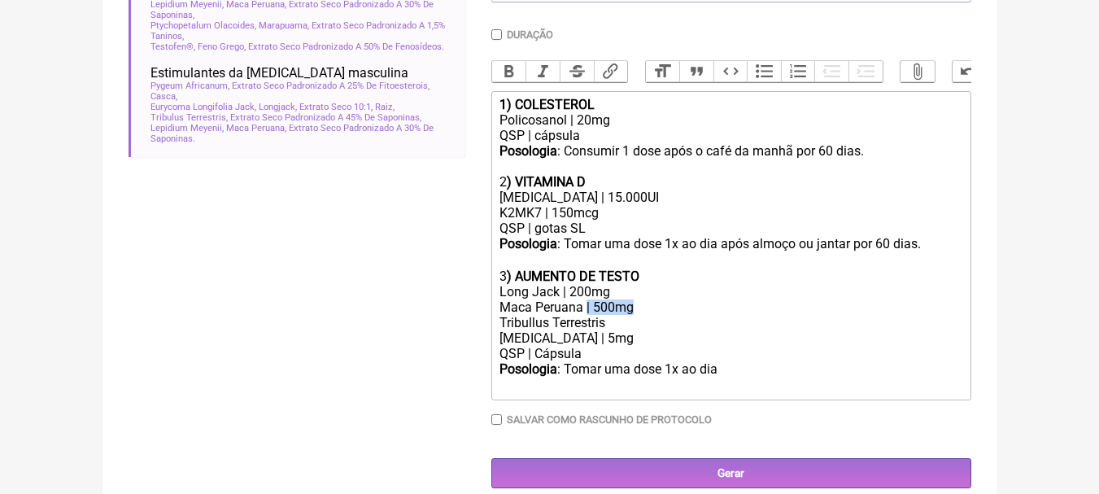
copy div "| 500mg"
paste trix-editor "| 500mg"
type trix-editor "<div><strong>1) COLESTEROL</strong></div><div>[MEDICAL_DATA] | 20mg<br>QSP | cá…"
click at [724, 330] on div "Tribullus Terrestris | 500mg" at bounding box center [731, 322] width 462 height 15
click at [744, 346] on div "[MEDICAL_DATA] | 5mg" at bounding box center [731, 337] width 462 height 15
